Goal: Book appointment/travel/reservation

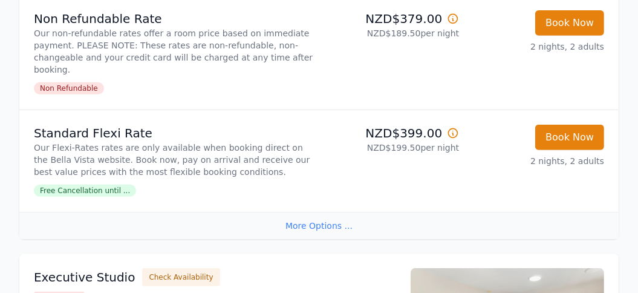
scroll to position [387, 0]
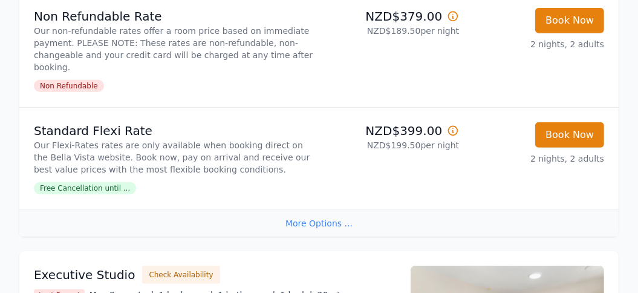
click at [454, 17] on icon at bounding box center [453, 16] width 12 height 12
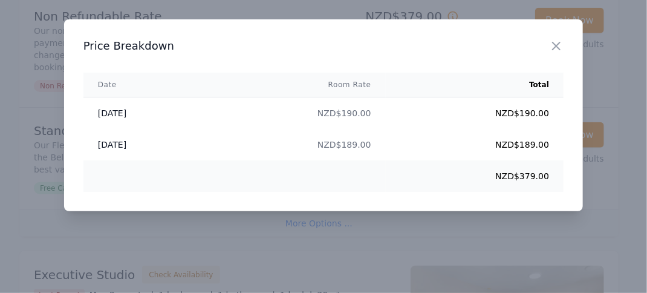
click at [368, 224] on div at bounding box center [323, 146] width 647 height 293
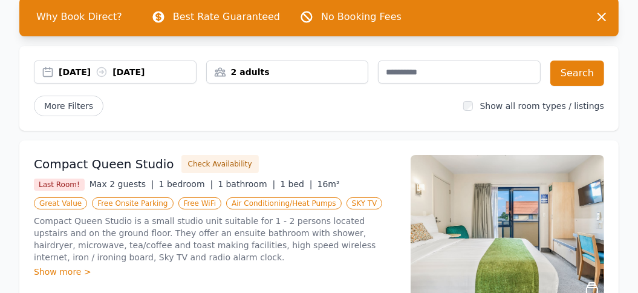
scroll to position [64, 0]
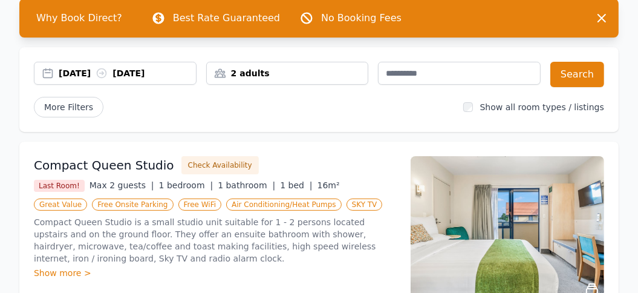
click at [50, 74] on div "[DATE] [DATE]" at bounding box center [115, 73] width 162 height 12
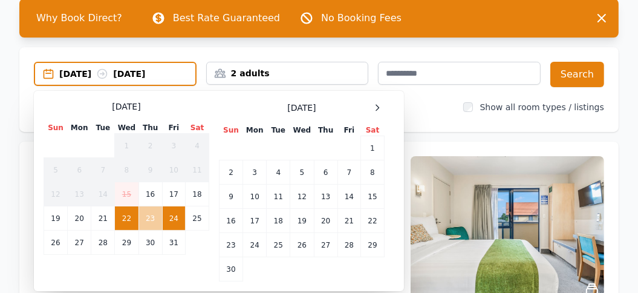
click at [147, 212] on td "23" at bounding box center [151, 218] width 24 height 24
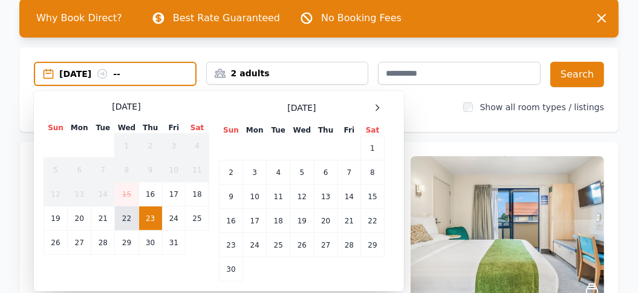
click at [123, 212] on td "22" at bounding box center [127, 218] width 24 height 24
click at [154, 222] on td "23" at bounding box center [151, 218] width 24 height 24
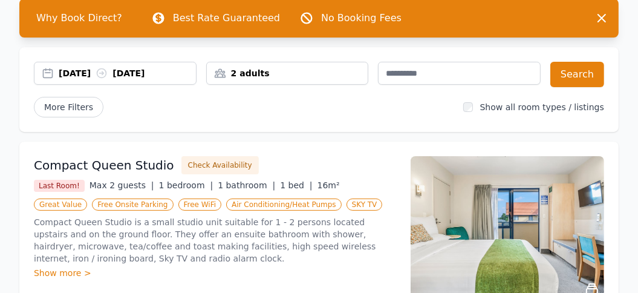
click at [108, 74] on icon at bounding box center [102, 73] width 12 height 12
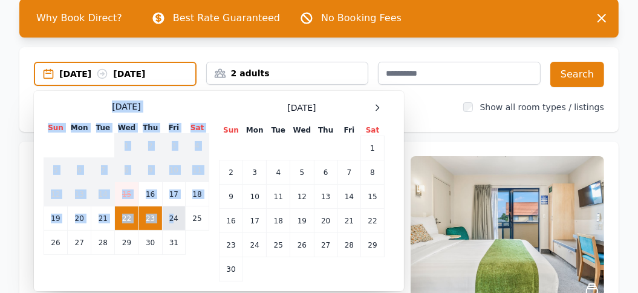
click at [175, 217] on td "24" at bounding box center [173, 218] width 23 height 24
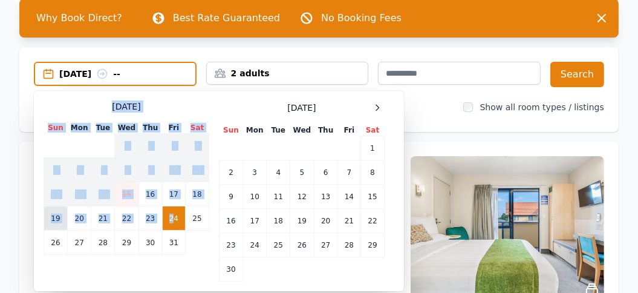
click at [48, 227] on td "19" at bounding box center [56, 218] width 24 height 24
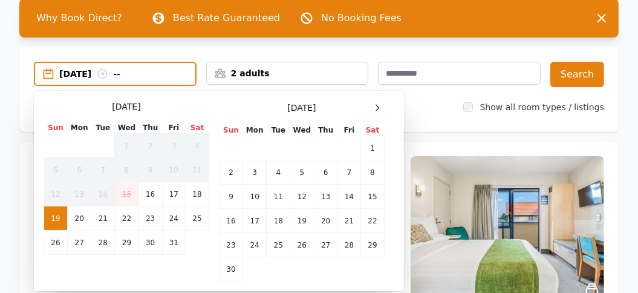
click at [145, 276] on div "[DATE] Sun Mon Tue Wed Thu Fri Sat 1 2 3 4 5 6 7 8 9 10 11 12 13 14 15 16 17 18…" at bounding box center [127, 190] width 166 height 181
click at [127, 222] on td "22" at bounding box center [127, 218] width 24 height 24
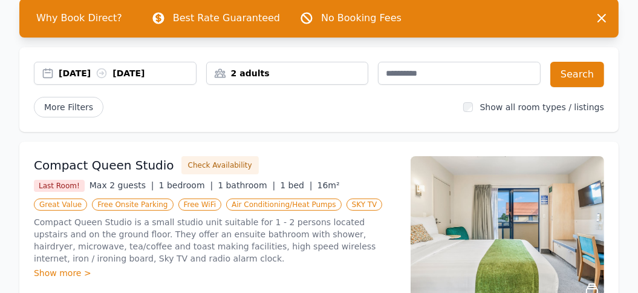
click at [51, 74] on div "[DATE] [DATE]" at bounding box center [115, 73] width 162 height 12
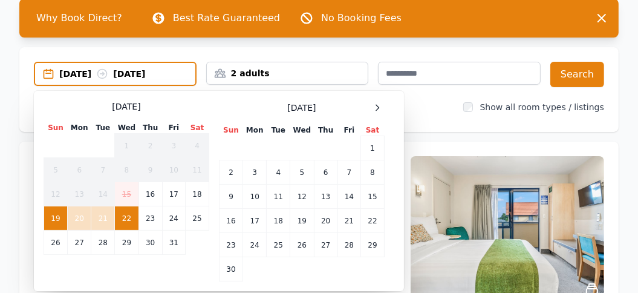
click at [128, 222] on td "22" at bounding box center [127, 218] width 24 height 24
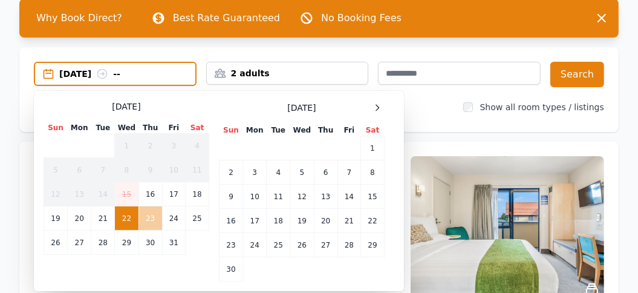
click at [140, 222] on td "23" at bounding box center [151, 218] width 24 height 24
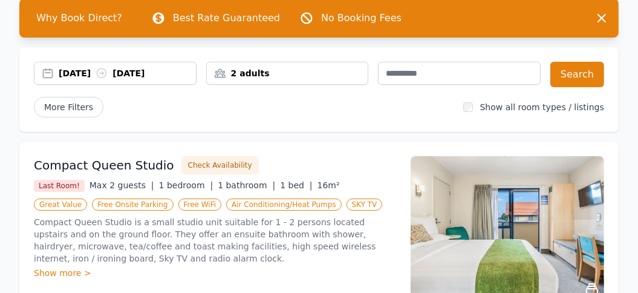
click at [49, 73] on div "[DATE] [DATE]" at bounding box center [115, 73] width 162 height 12
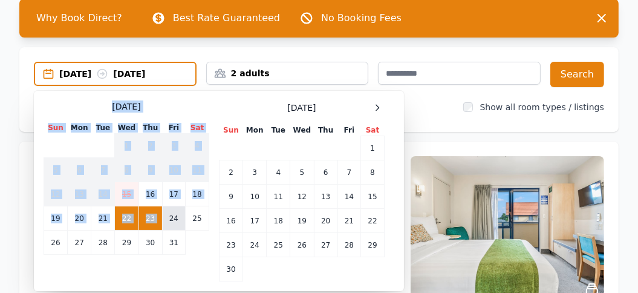
click at [162, 229] on td "24" at bounding box center [173, 218] width 23 height 24
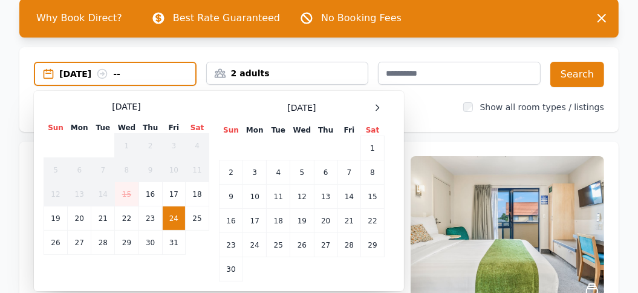
drag, startPoint x: 162, startPoint y: 229, endPoint x: 163, endPoint y: 250, distance: 21.8
click at [163, 250] on td "31" at bounding box center [173, 242] width 23 height 24
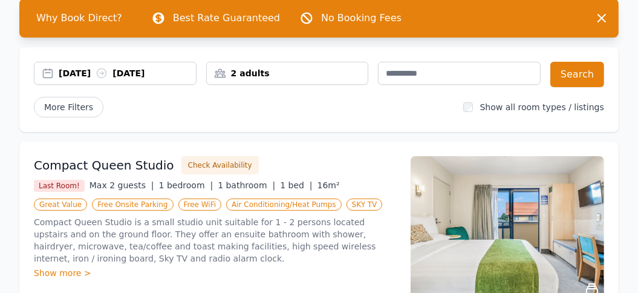
click at [46, 71] on div "[DATE] [DATE]" at bounding box center [115, 73] width 162 height 12
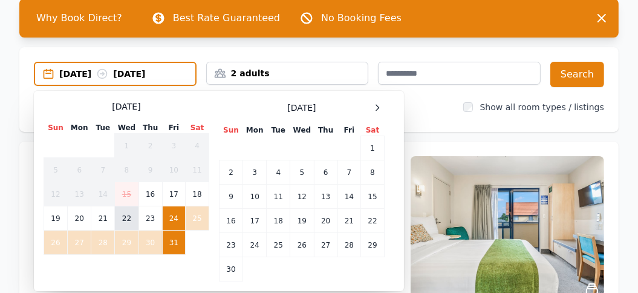
click at [126, 215] on td "22" at bounding box center [127, 218] width 24 height 24
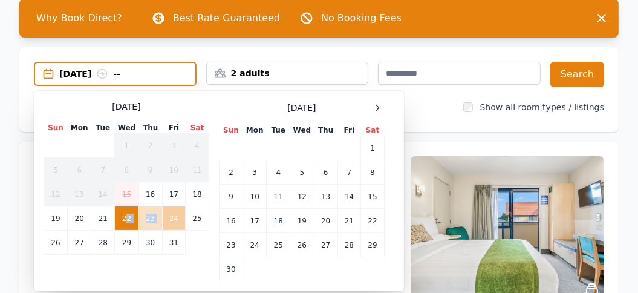
click at [171, 220] on td "24" at bounding box center [173, 218] width 23 height 24
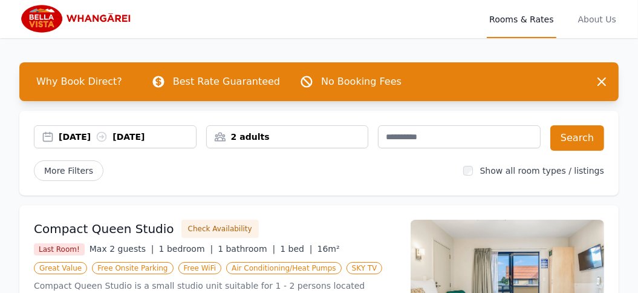
scroll to position [0, 0]
